Goal: Task Accomplishment & Management: Use online tool/utility

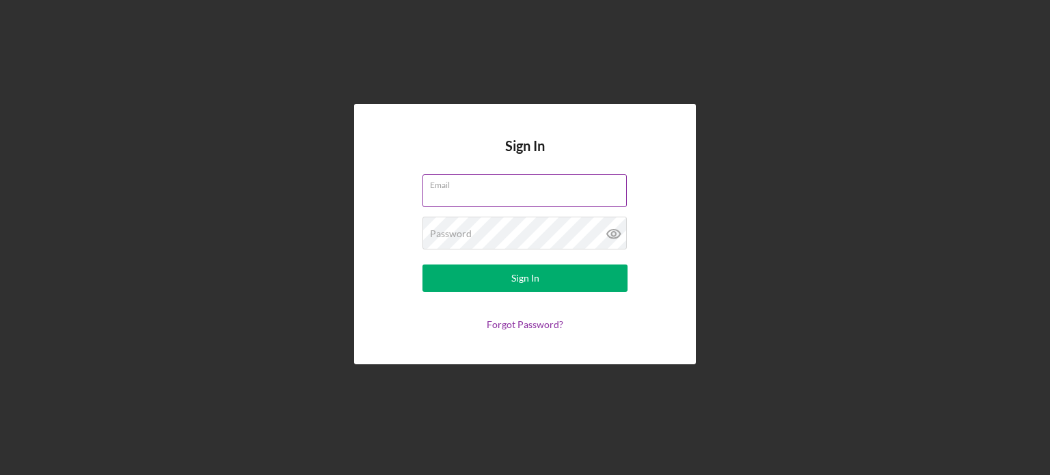
click at [456, 199] on input "Email" at bounding box center [524, 190] width 204 height 33
type input "[EMAIL_ADDRESS][DOMAIN_NAME]"
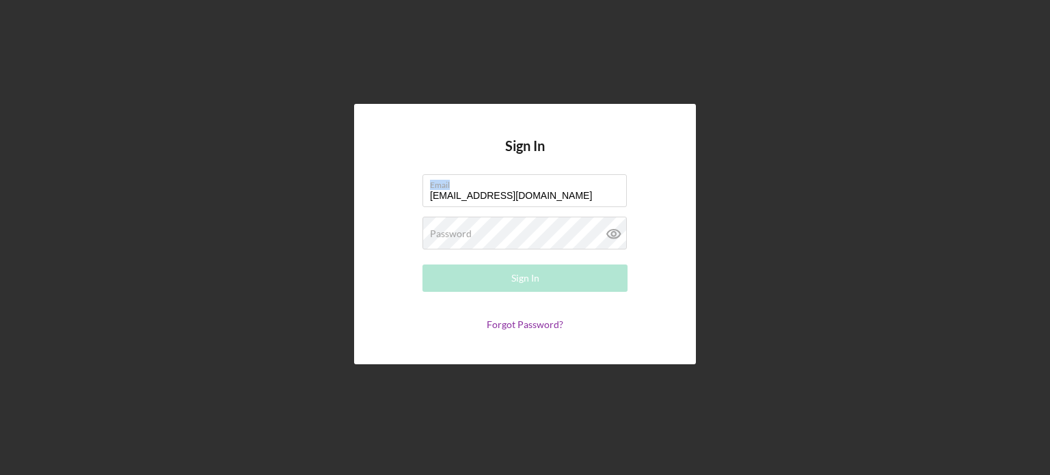
drag, startPoint x: 555, startPoint y: 188, endPoint x: 395, endPoint y: 193, distance: 160.0
click at [395, 193] on form "Email [EMAIL_ADDRESS][DOMAIN_NAME] Password Required Sign In Forgot Password?" at bounding box center [524, 252] width 273 height 156
click at [446, 202] on input "[EMAIL_ADDRESS][DOMAIN_NAME]" at bounding box center [524, 190] width 204 height 33
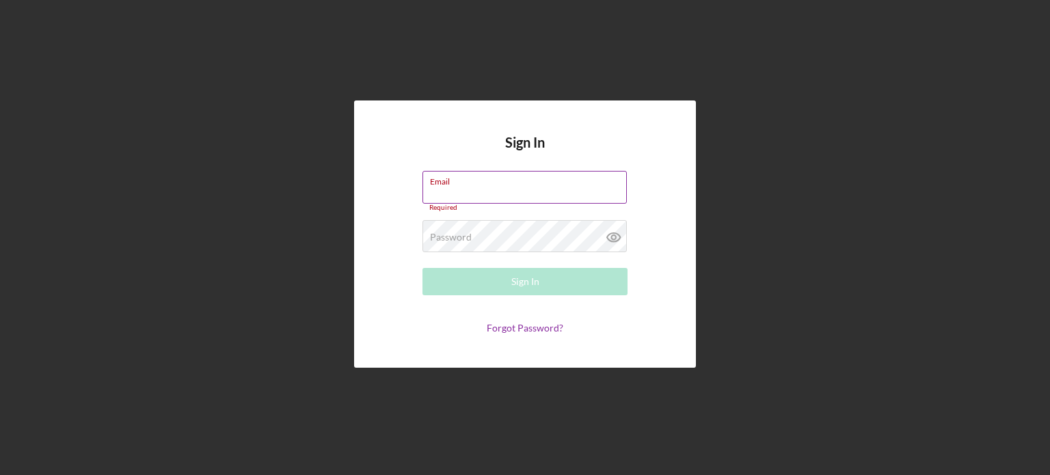
click at [458, 196] on input "Email" at bounding box center [524, 187] width 204 height 33
type input "[EMAIL_ADDRESS][DOMAIN_NAME]"
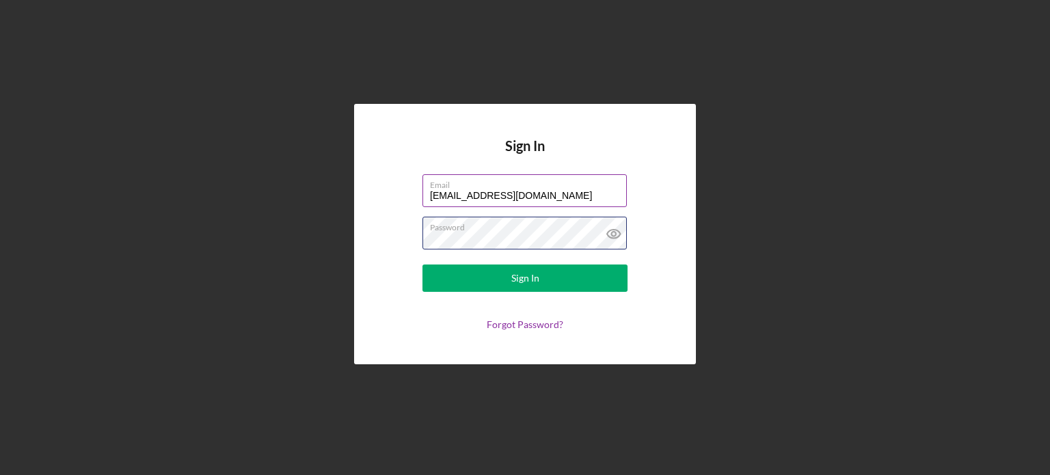
click at [422, 264] on button "Sign In" at bounding box center [524, 277] width 205 height 27
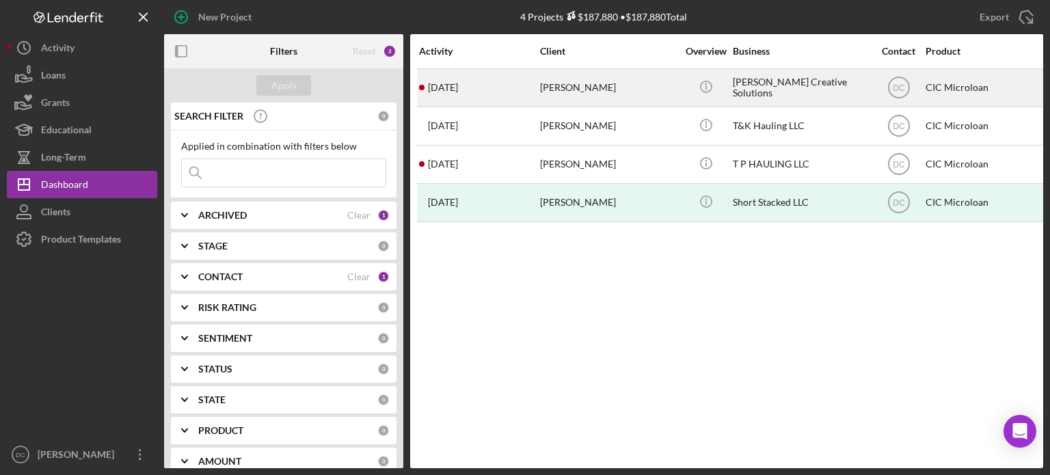
click at [508, 90] on div "[DATE] [PERSON_NAME]" at bounding box center [479, 88] width 120 height 36
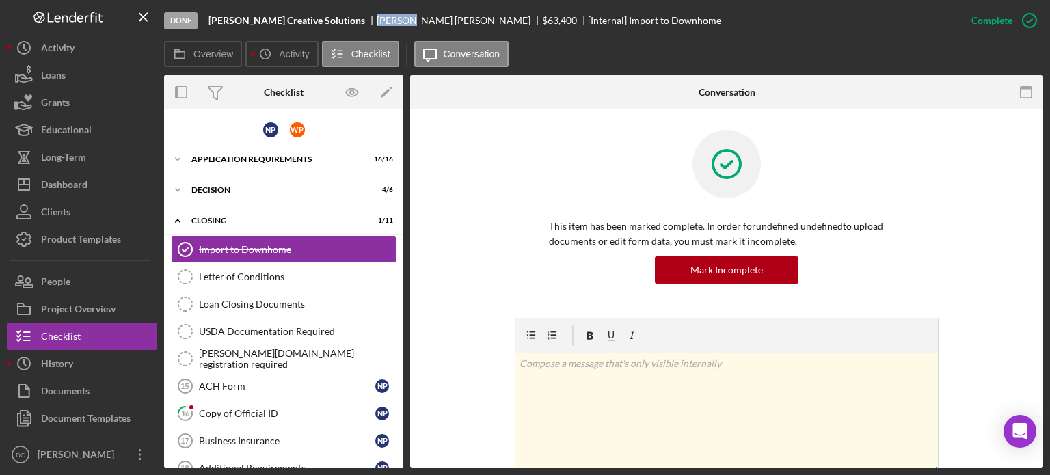
drag, startPoint x: 329, startPoint y: 19, endPoint x: 362, endPoint y: 19, distance: 33.5
click at [377, 19] on div "[PERSON_NAME]" at bounding box center [459, 20] width 165 height 11
copy div "[PERSON_NAME]"
